Goal: Task Accomplishment & Management: Complete application form

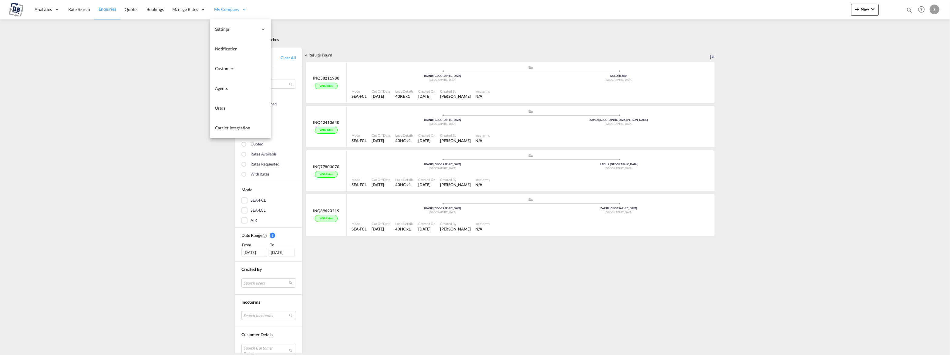
click at [226, 10] on span "My Company" at bounding box center [227, 9] width 25 height 6
click at [224, 67] on span "Customers" at bounding box center [225, 68] width 20 height 5
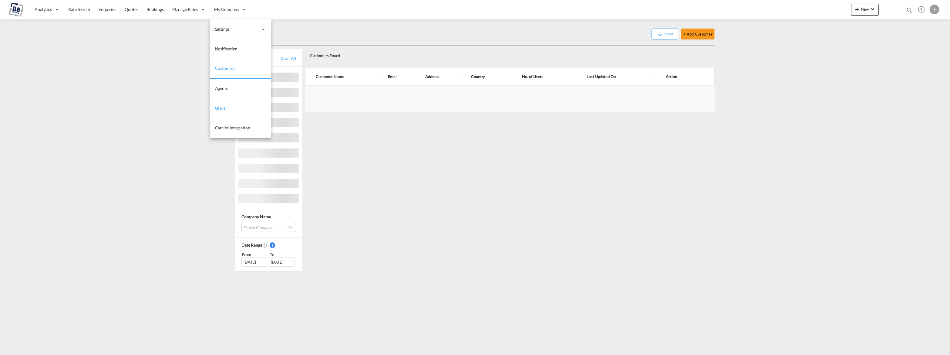
click at [221, 108] on span "Users" at bounding box center [220, 107] width 11 height 5
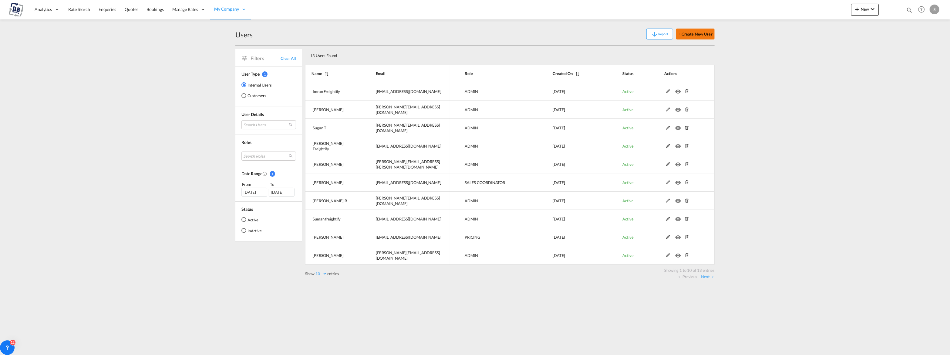
click at [694, 32] on button "+ Create New User" at bounding box center [695, 34] width 39 height 11
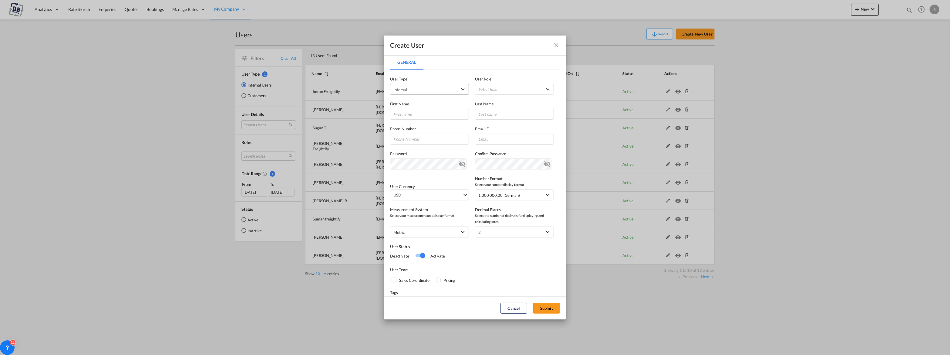
click at [450, 90] on span "Internal" at bounding box center [426, 89] width 64 height 6
click at [450, 90] on md-option "Internal" at bounding box center [428, 89] width 79 height 15
click at [499, 90] on md-select "Select Role ADMIN GLOBAL CAR INT USER_DEFINED Essentials Admin GLOBAL Essential…" at bounding box center [514, 89] width 79 height 11
drag, startPoint x: 497, startPoint y: 42, endPoint x: 393, endPoint y: 39, distance: 103.5
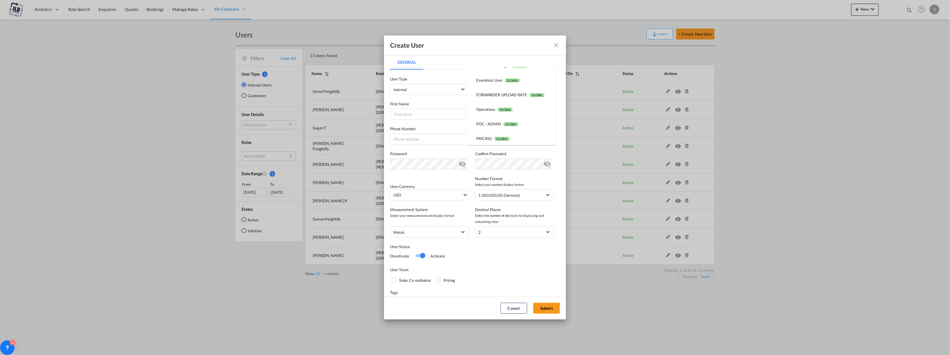
click at [393, 39] on md-backdrop at bounding box center [475, 177] width 950 height 355
click at [519, 90] on md-select "Select Role" at bounding box center [514, 89] width 79 height 11
click at [518, 125] on span "GLOBAL" at bounding box center [511, 124] width 15 height 4
click at [403, 114] on input "General General ..." at bounding box center [429, 114] width 79 height 11
type input "[PERSON_NAME]"
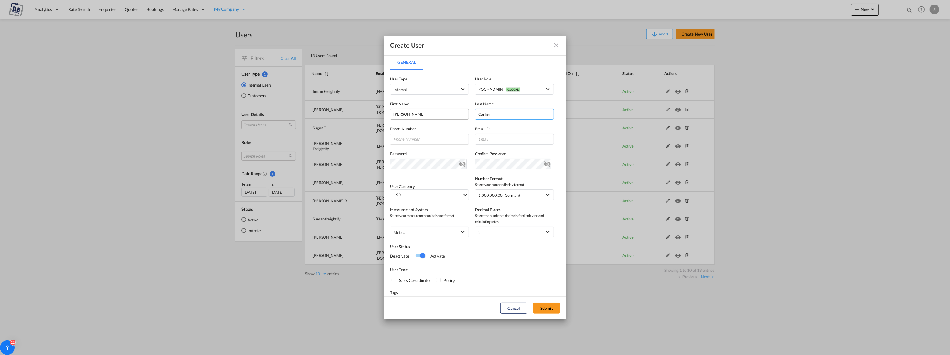
type input "Carlier"
type input "[PHONE_NUMBER]"
type input "[PERSON_NAME][EMAIL_ADDRESS][DOMAIN_NAME]"
click at [423, 195] on span "USD" at bounding box center [428, 195] width 69 height 6
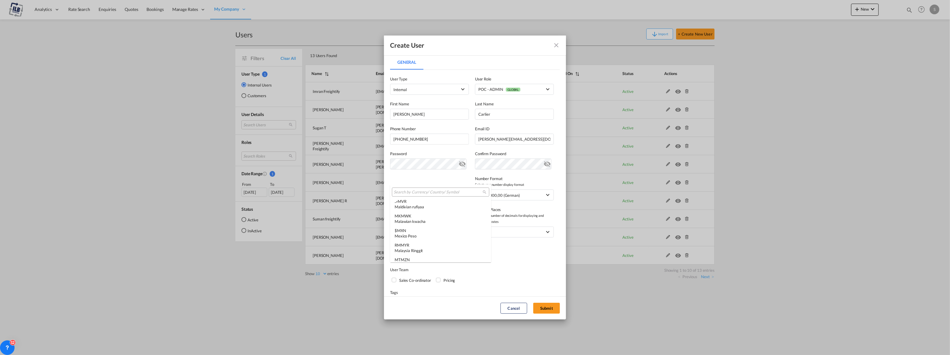
scroll to position [1251, 0]
type md-option "USD"
click at [421, 191] on input "search" at bounding box center [438, 191] width 89 height 5
type input "eur"
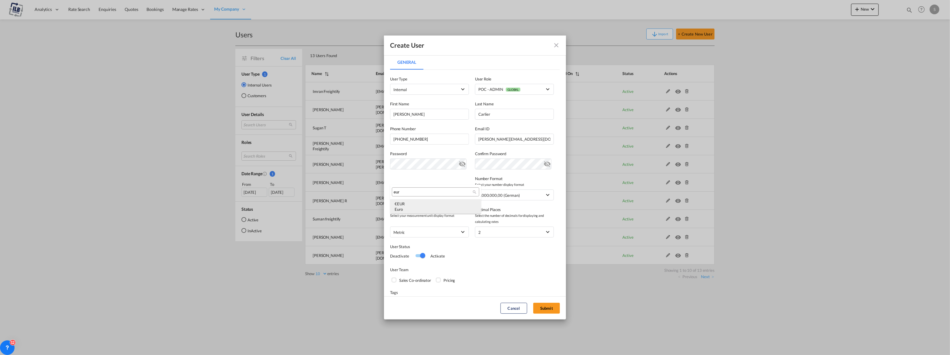
click at [416, 201] on md-option "€ EUR Euro" at bounding box center [435, 206] width 91 height 15
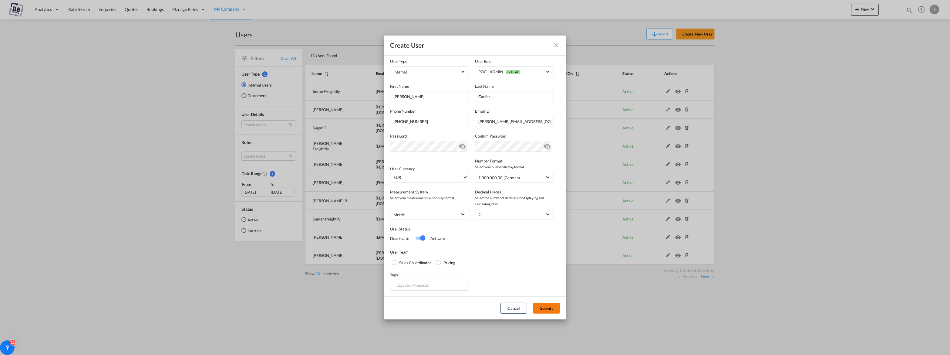
click at [546, 306] on button "Submit" at bounding box center [546, 307] width 27 height 11
click at [461, 149] on md-icon "icon-eye-off" at bounding box center [462, 144] width 7 height 7
click at [515, 131] on div "Password Password must contain the following: A special character A number Mini…" at bounding box center [475, 139] width 170 height 25
click at [549, 308] on button "Submit" at bounding box center [546, 307] width 27 height 11
